Goal: Task Accomplishment & Management: Manage account settings

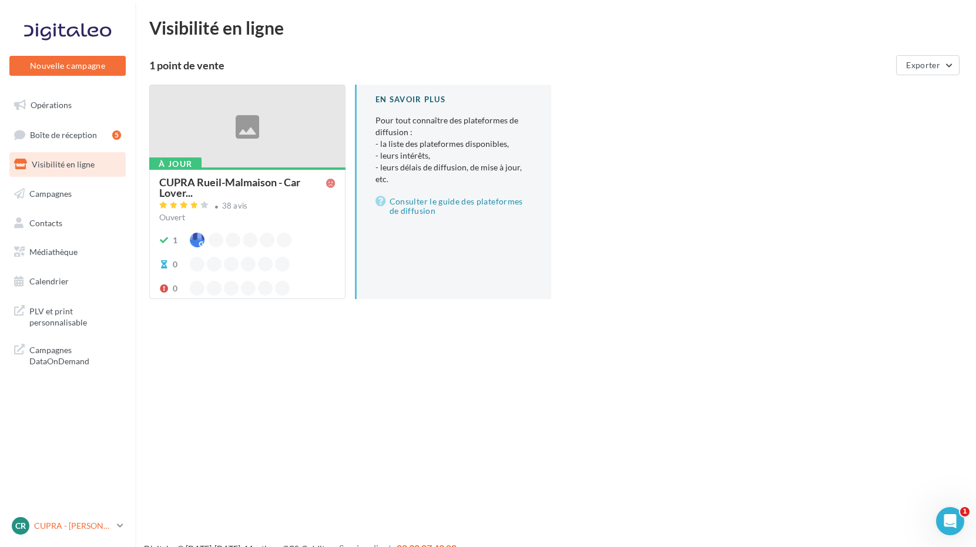
click at [92, 523] on p "CUPRA - [PERSON_NAME]" at bounding box center [73, 526] width 78 height 12
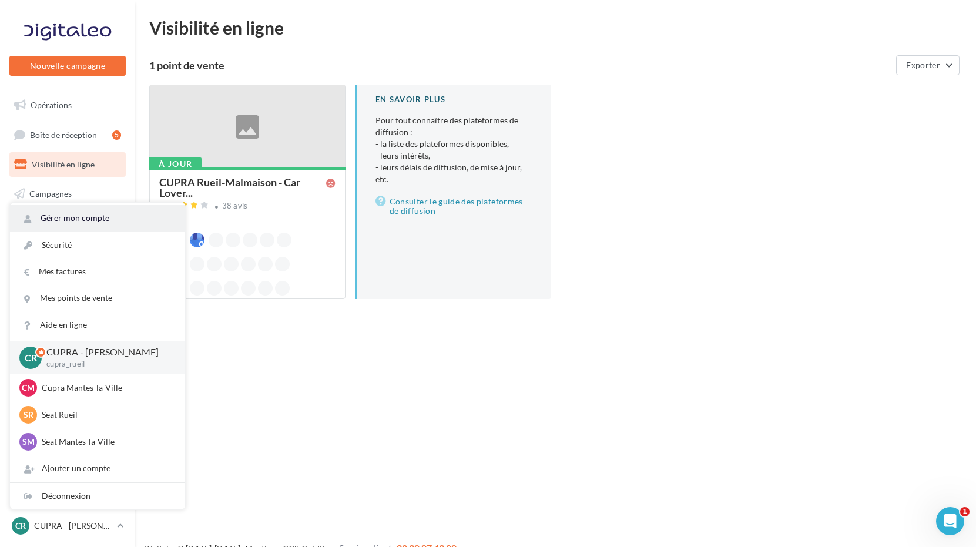
click at [79, 220] on link "Gérer mon compte" at bounding box center [97, 218] width 175 height 26
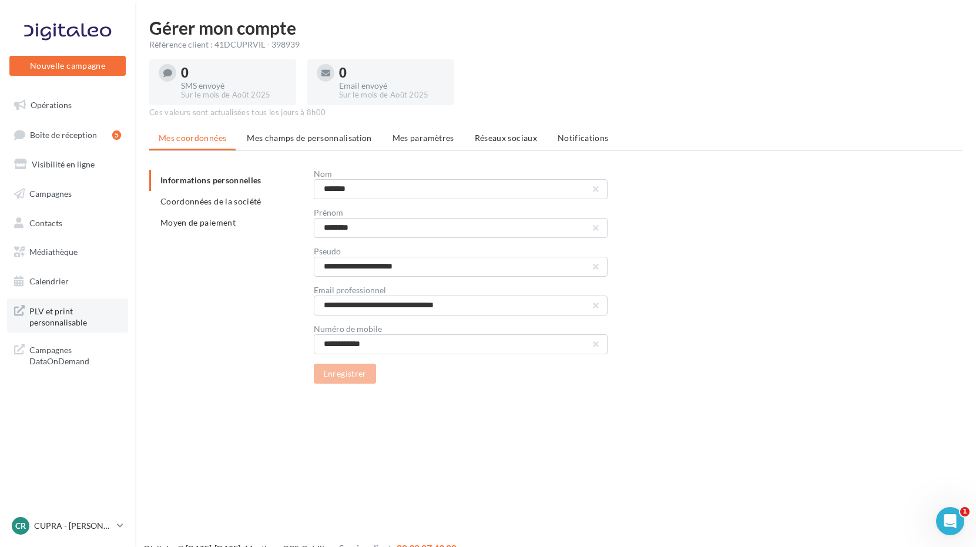
click at [74, 320] on span "PLV et print personnalisable" at bounding box center [75, 315] width 92 height 25
